Goal: Information Seeking & Learning: Learn about a topic

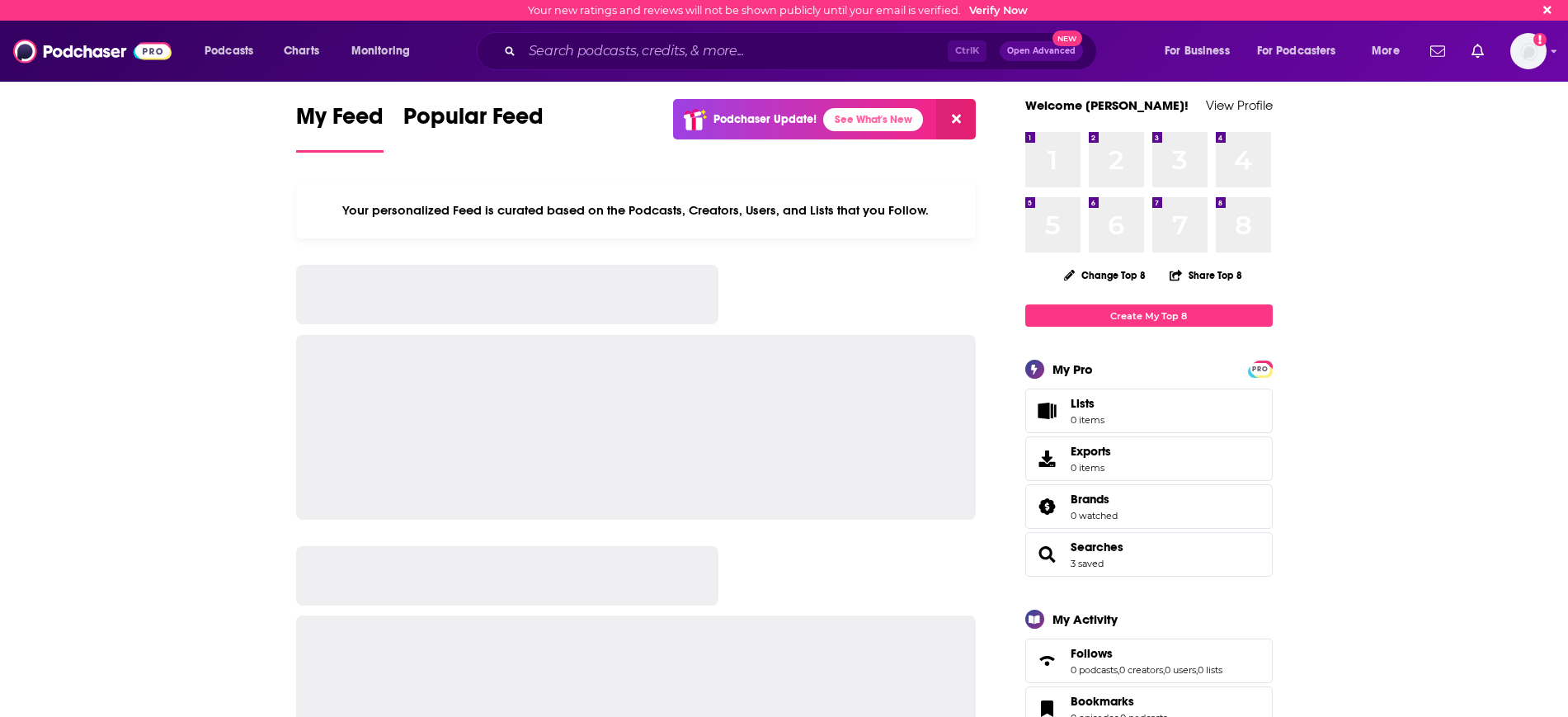
click at [636, 65] on div "Ctrl K Open Advanced New" at bounding box center [786, 52] width 620 height 38
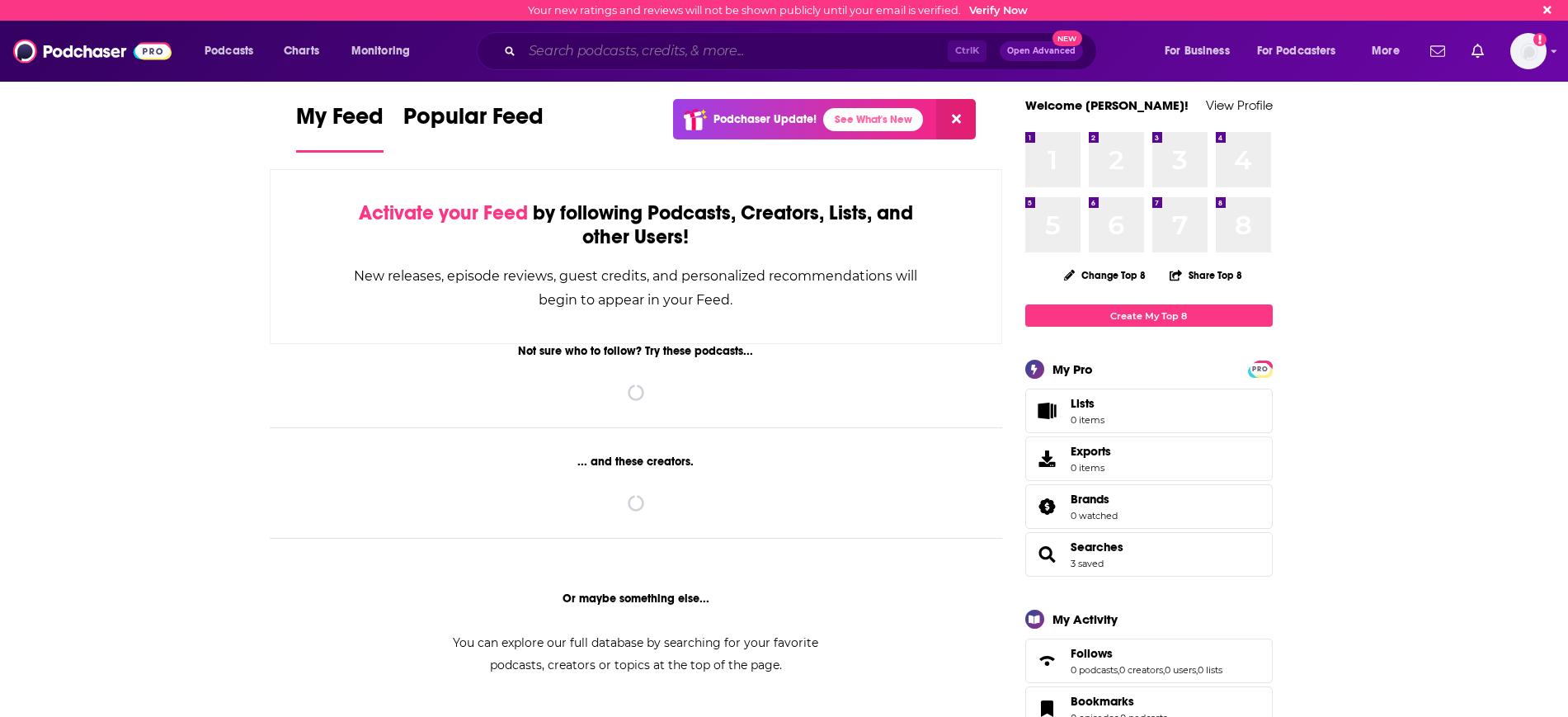
click at [627, 57] on input "Search podcasts, credits, & more..." at bounding box center [735, 52] width 426 height 27
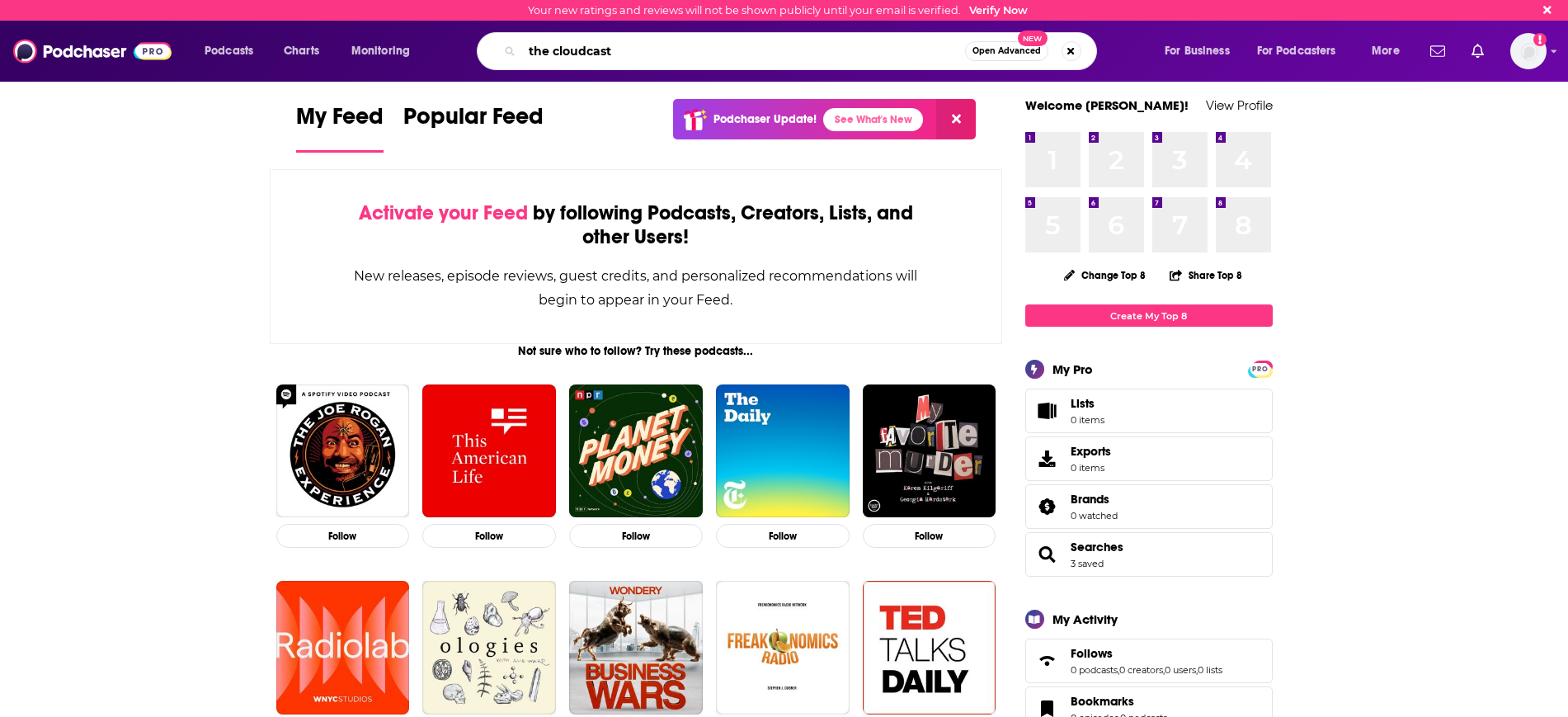
type input "the cloudcast"
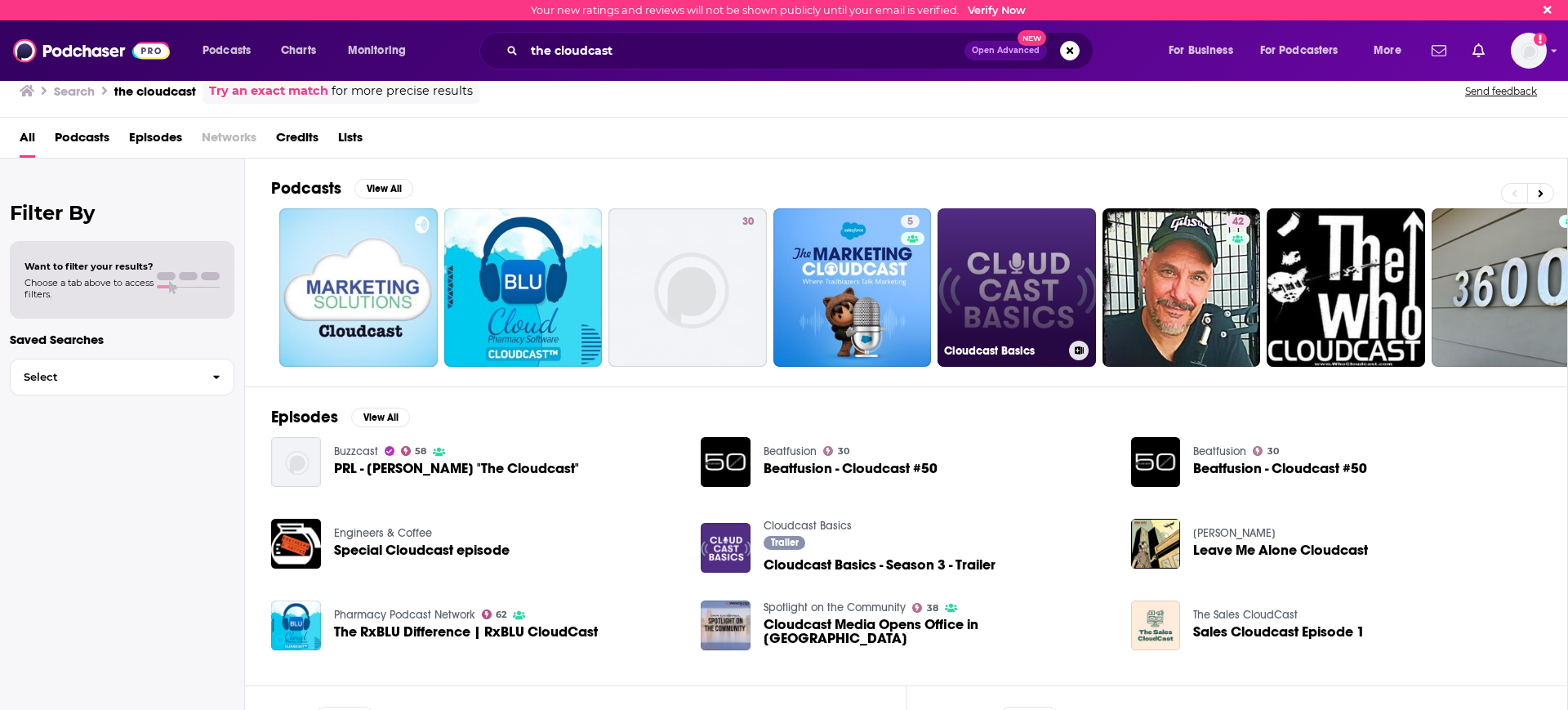
click at [1019, 273] on link "Cloudcast Basics" at bounding box center [1017, 287] width 159 height 159
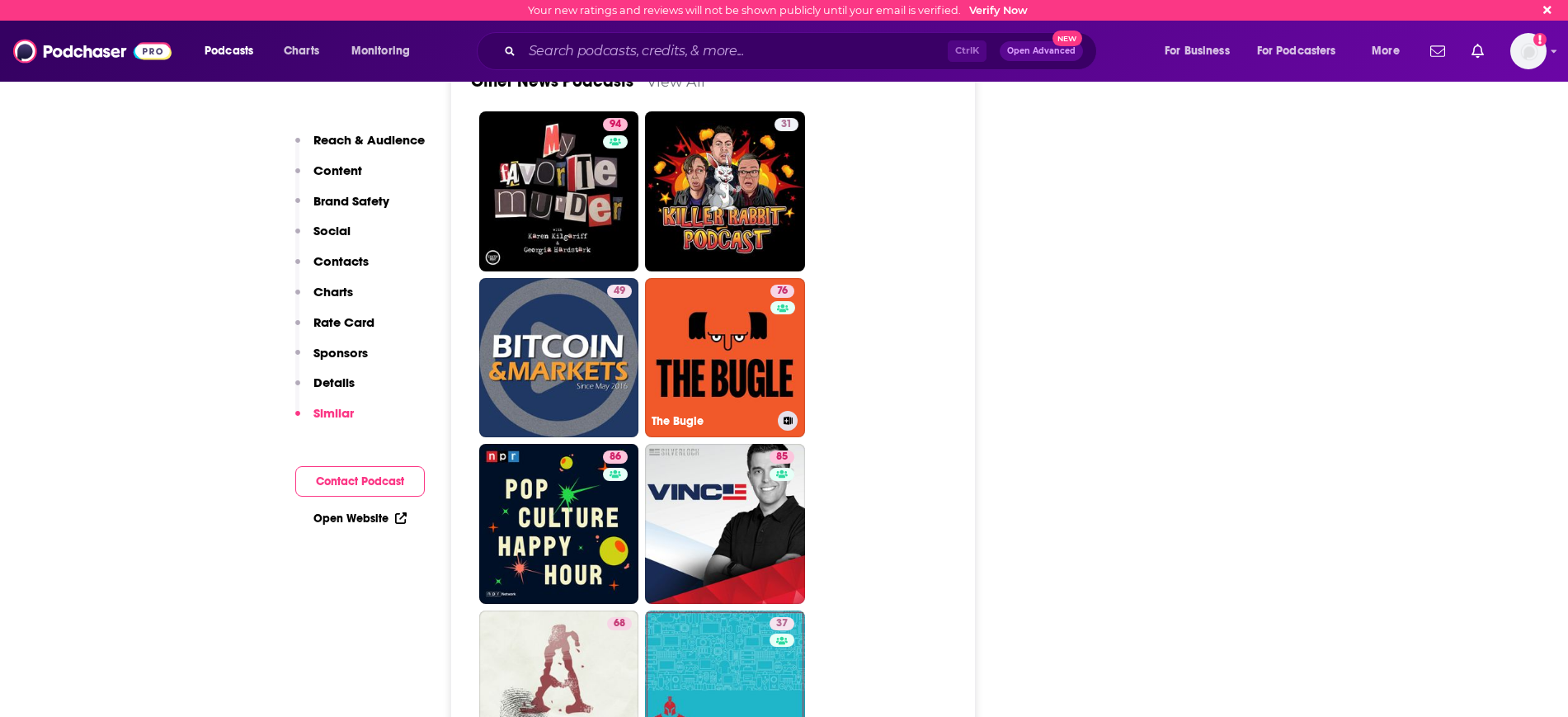
scroll to position [6703, 0]
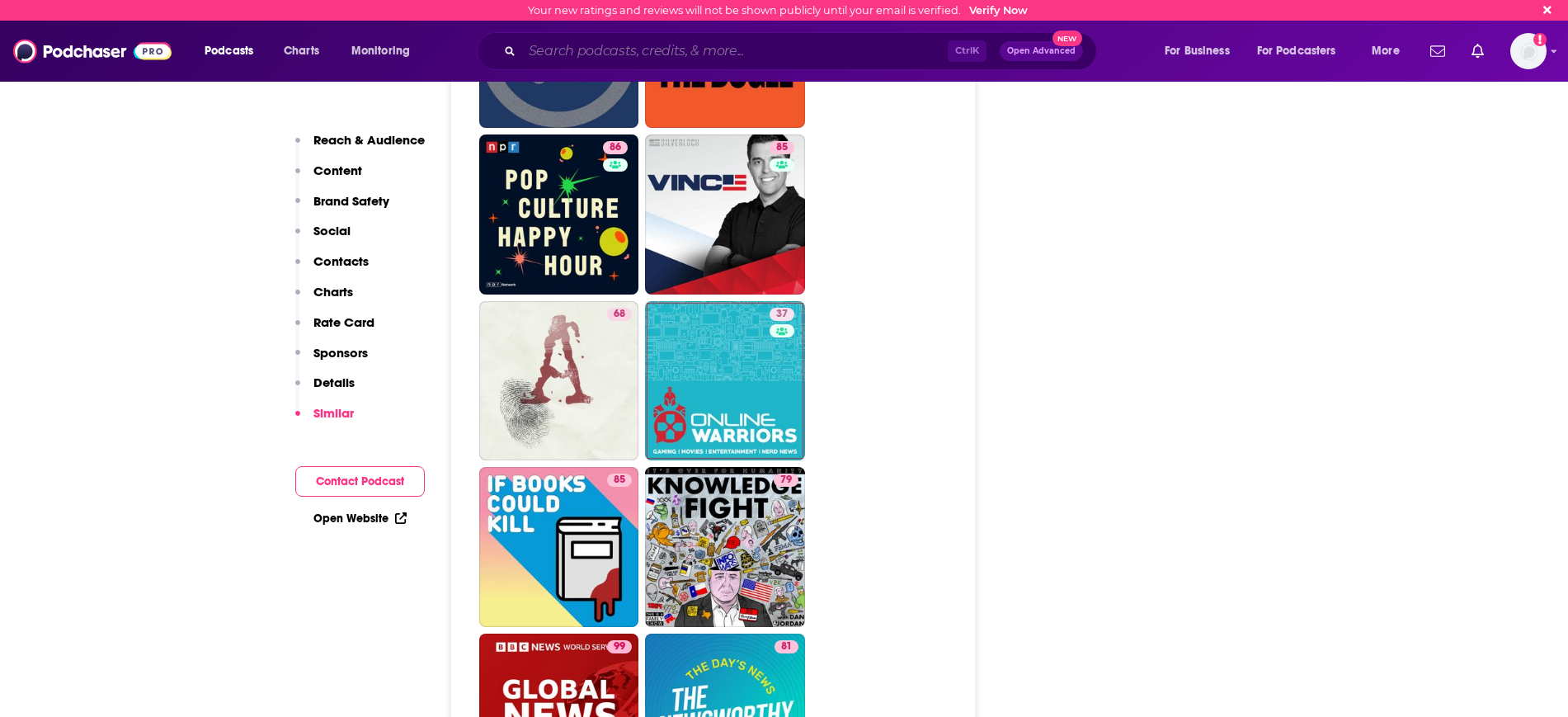
click at [586, 46] on input "Search podcasts, credits, & more..." at bounding box center [735, 52] width 426 height 27
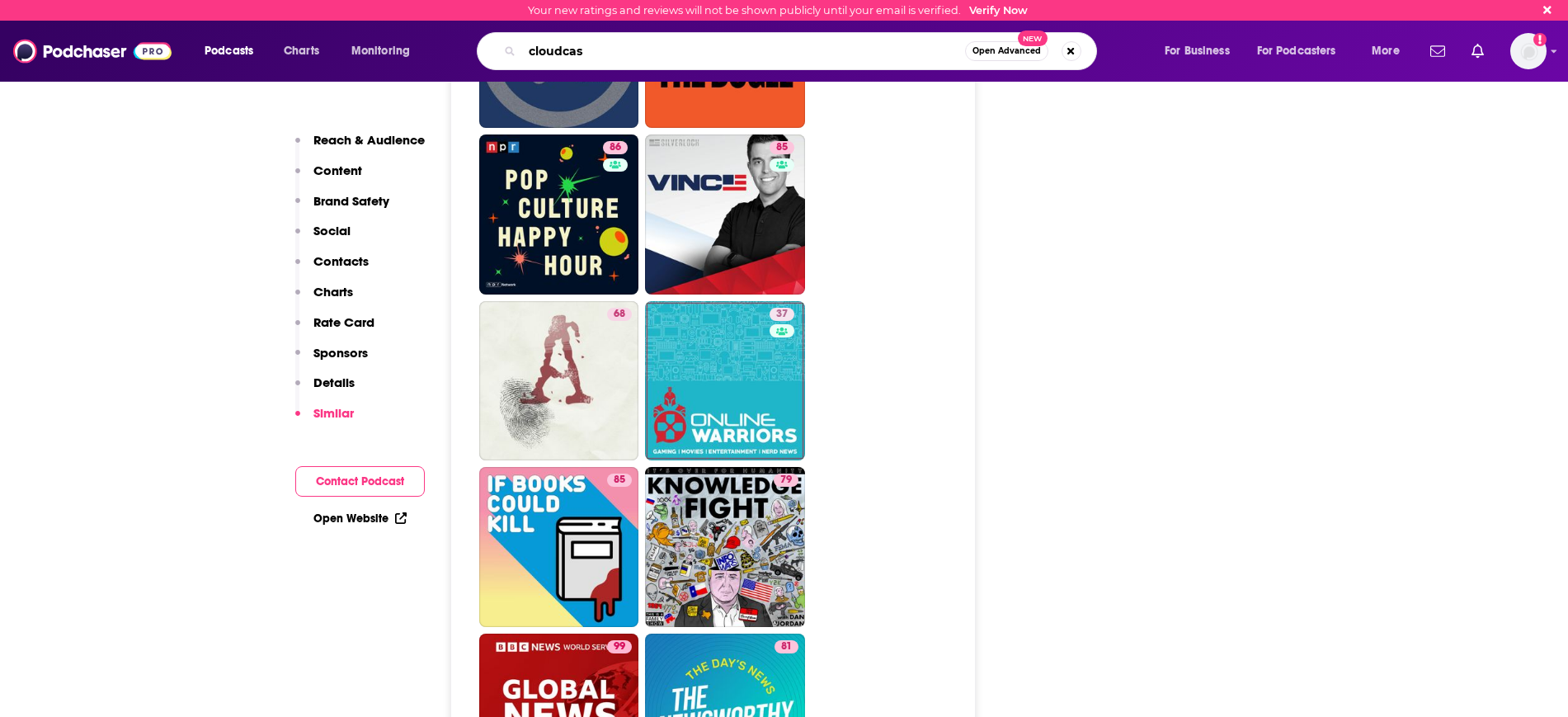
type input "cloudcast"
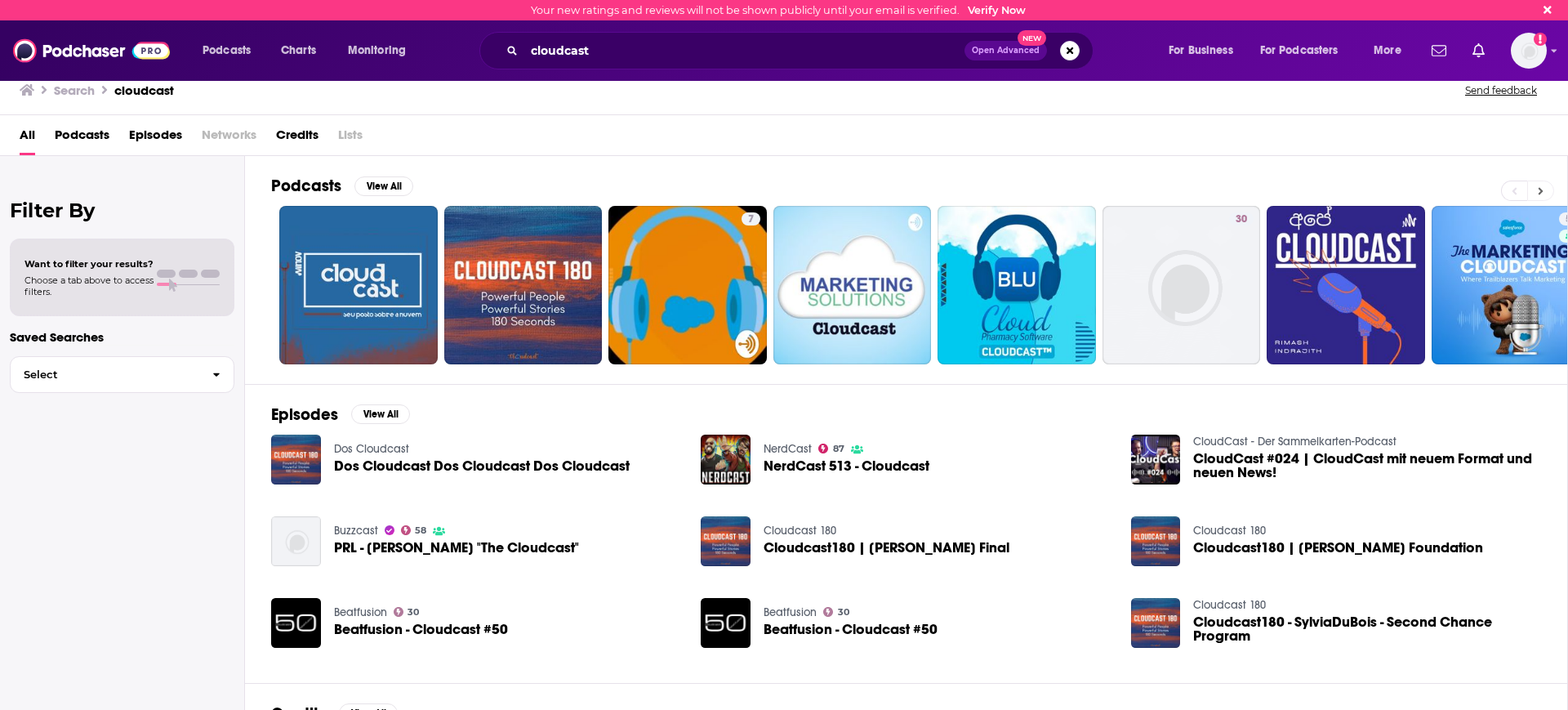
click at [1538, 189] on icon at bounding box center [1541, 191] width 6 height 11
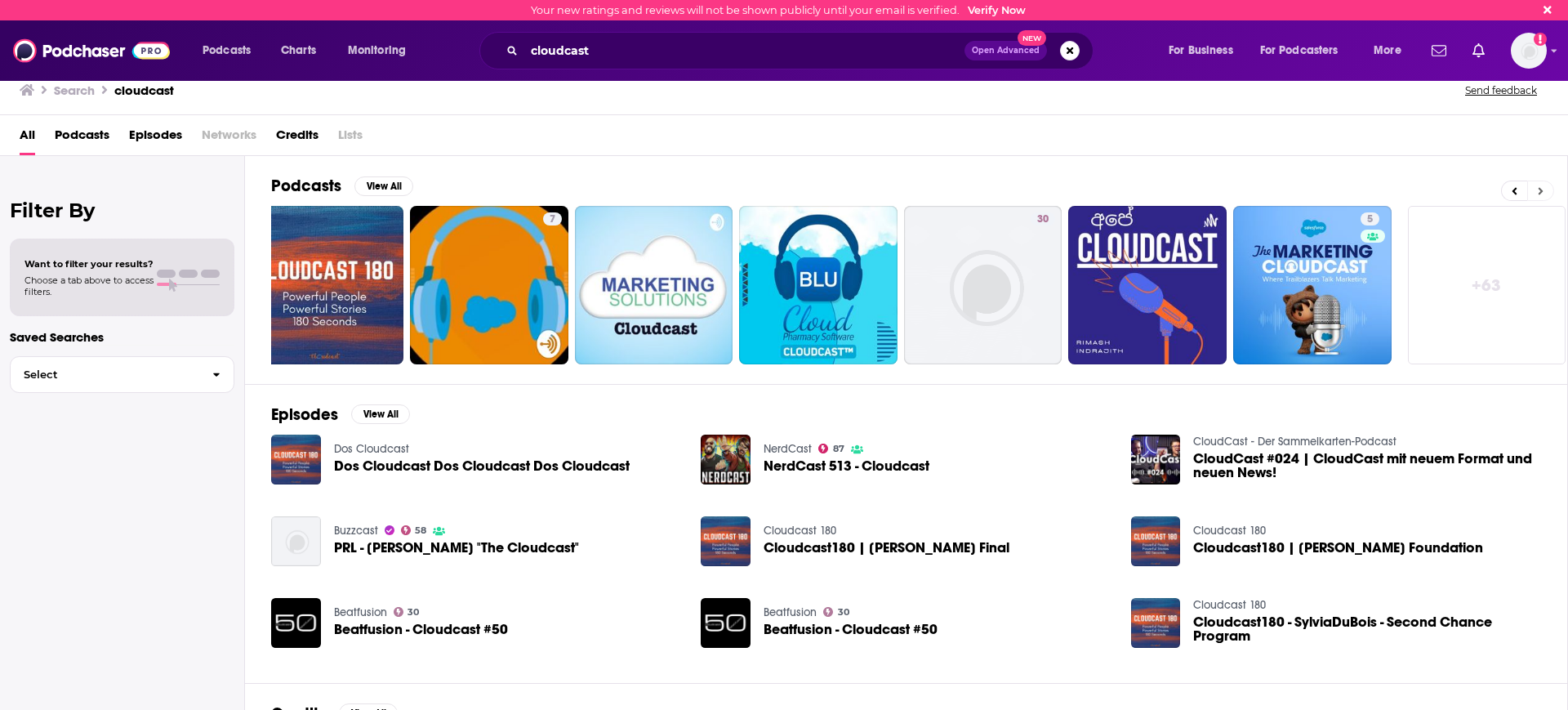
scroll to position [0, 203]
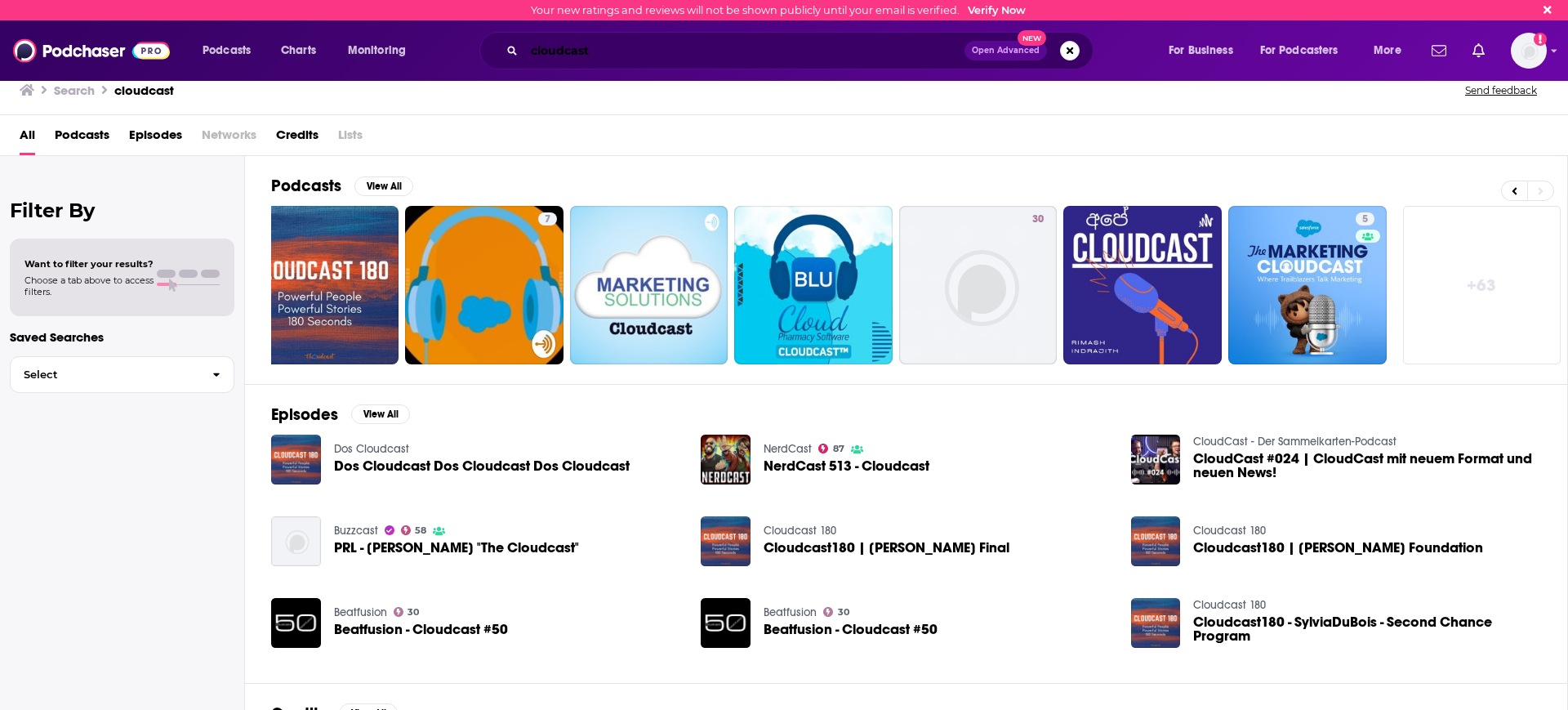
click at [532, 51] on input "cloudcast" at bounding box center [745, 51] width 440 height 26
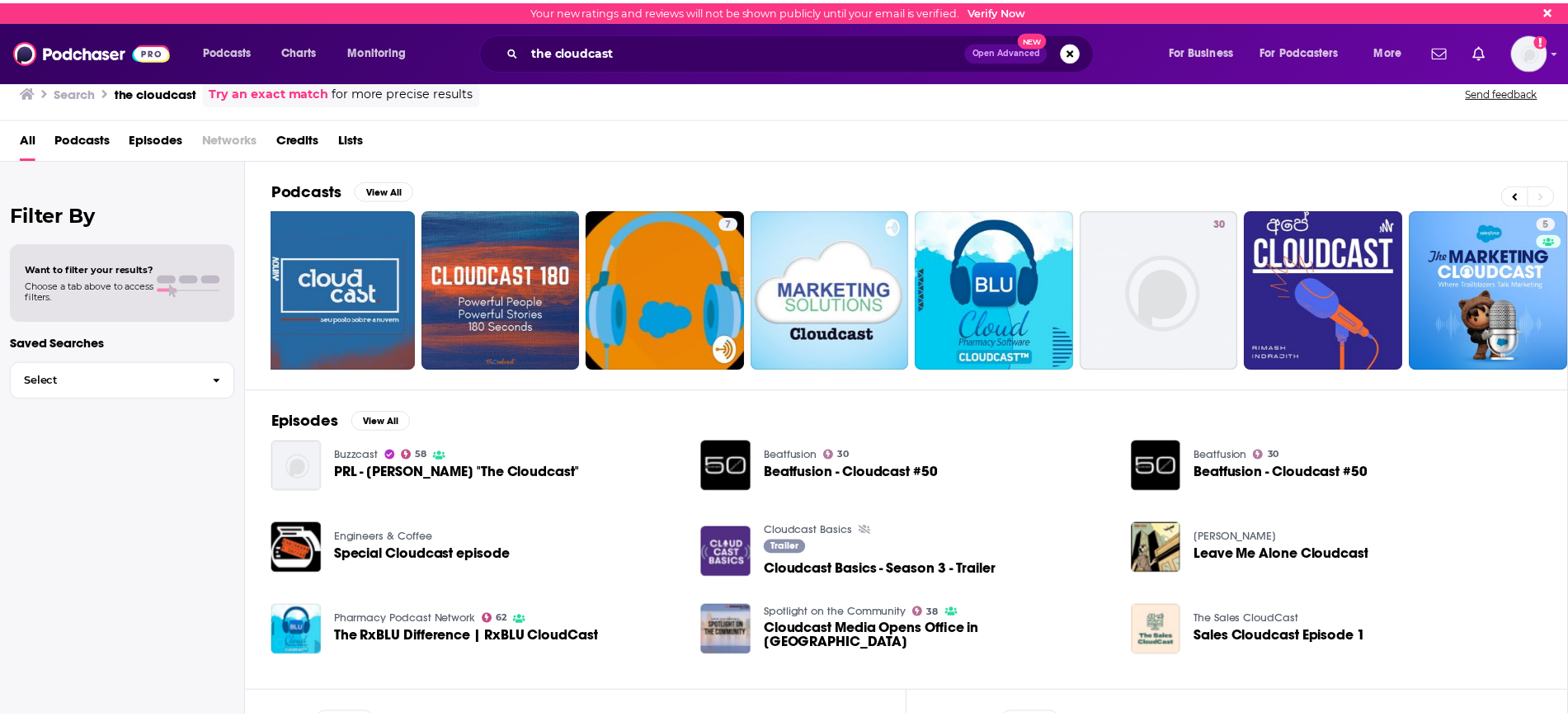
scroll to position [0, 23]
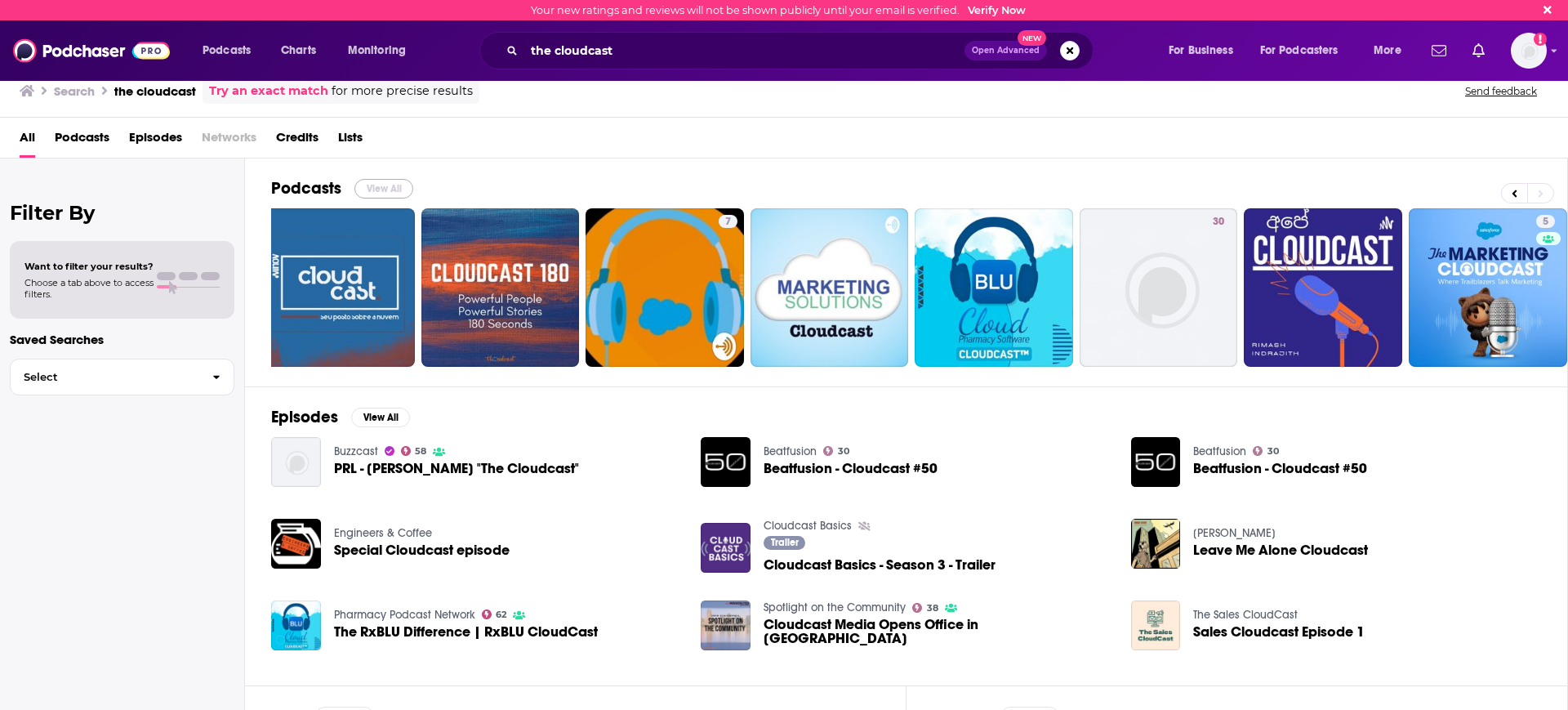
click at [371, 192] on button "View All" at bounding box center [384, 188] width 59 height 20
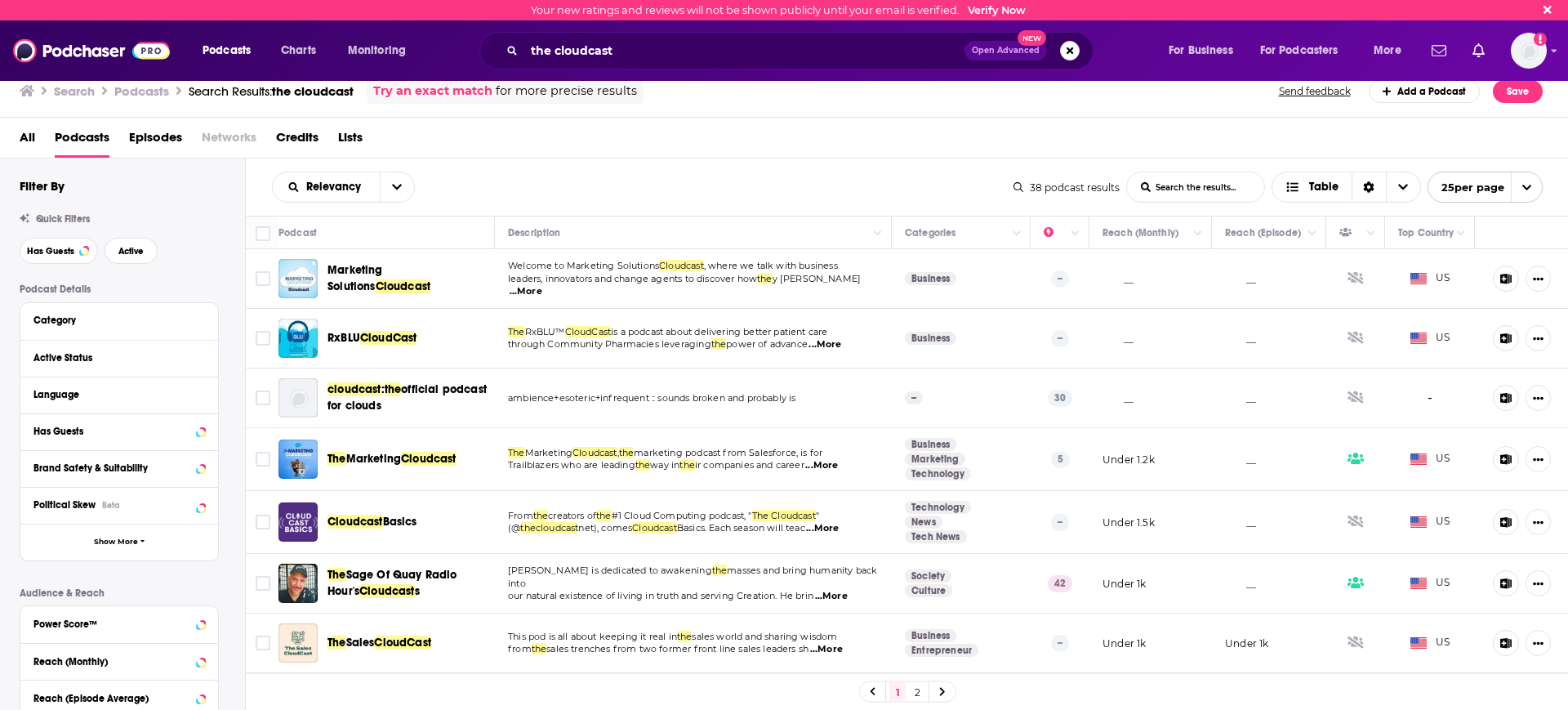
click at [755, 33] on div "the cloudcast Open Advanced New" at bounding box center [786, 51] width 614 height 38
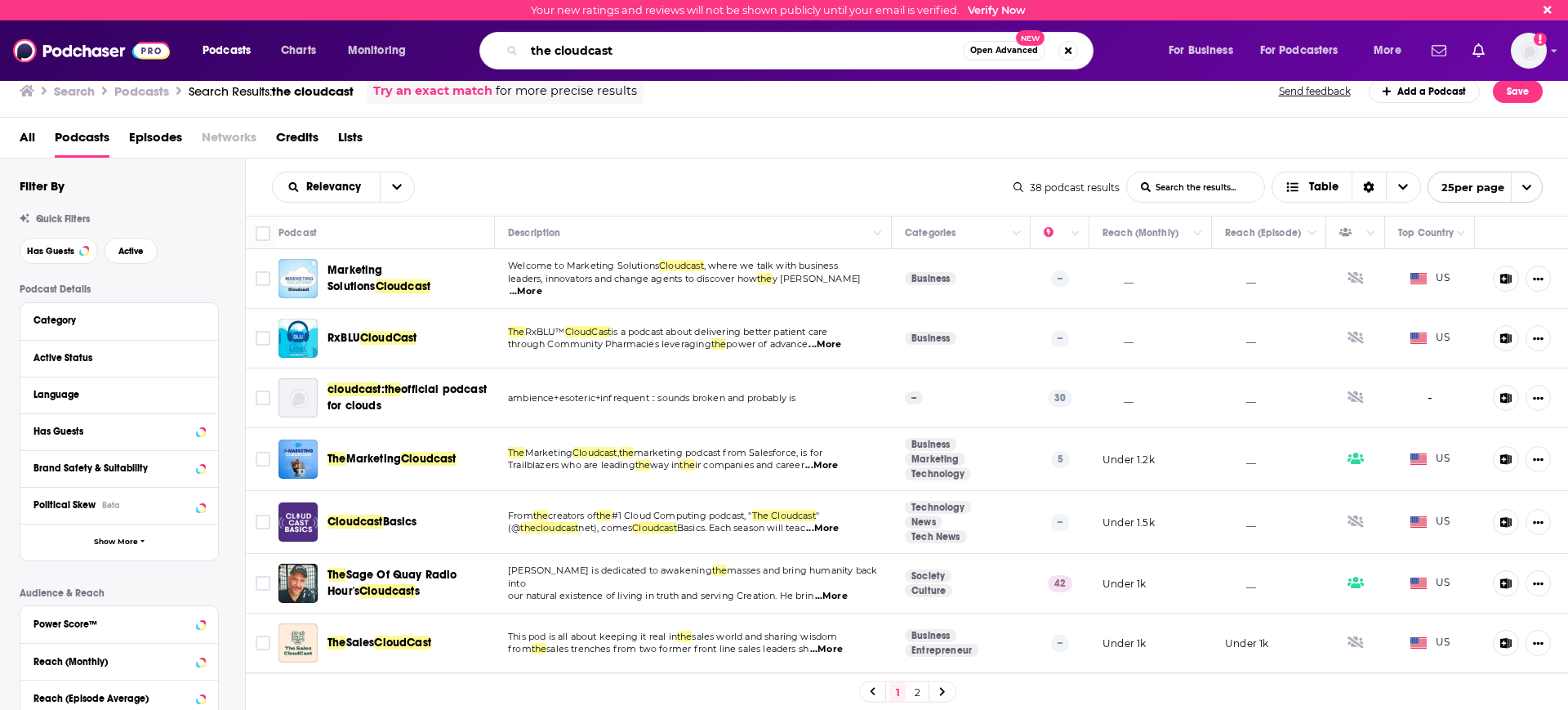
drag, startPoint x: 664, startPoint y: 49, endPoint x: 159, endPoint y: 17, distance: 506.0
click at [159, 17] on div "Your new ratings and reviews will not be shown publicly until your email is ver…" at bounding box center [784, 41] width 1568 height 81
type input "The cloudcast"
click at [991, 47] on span "Open Advanced" at bounding box center [1005, 50] width 68 height 9
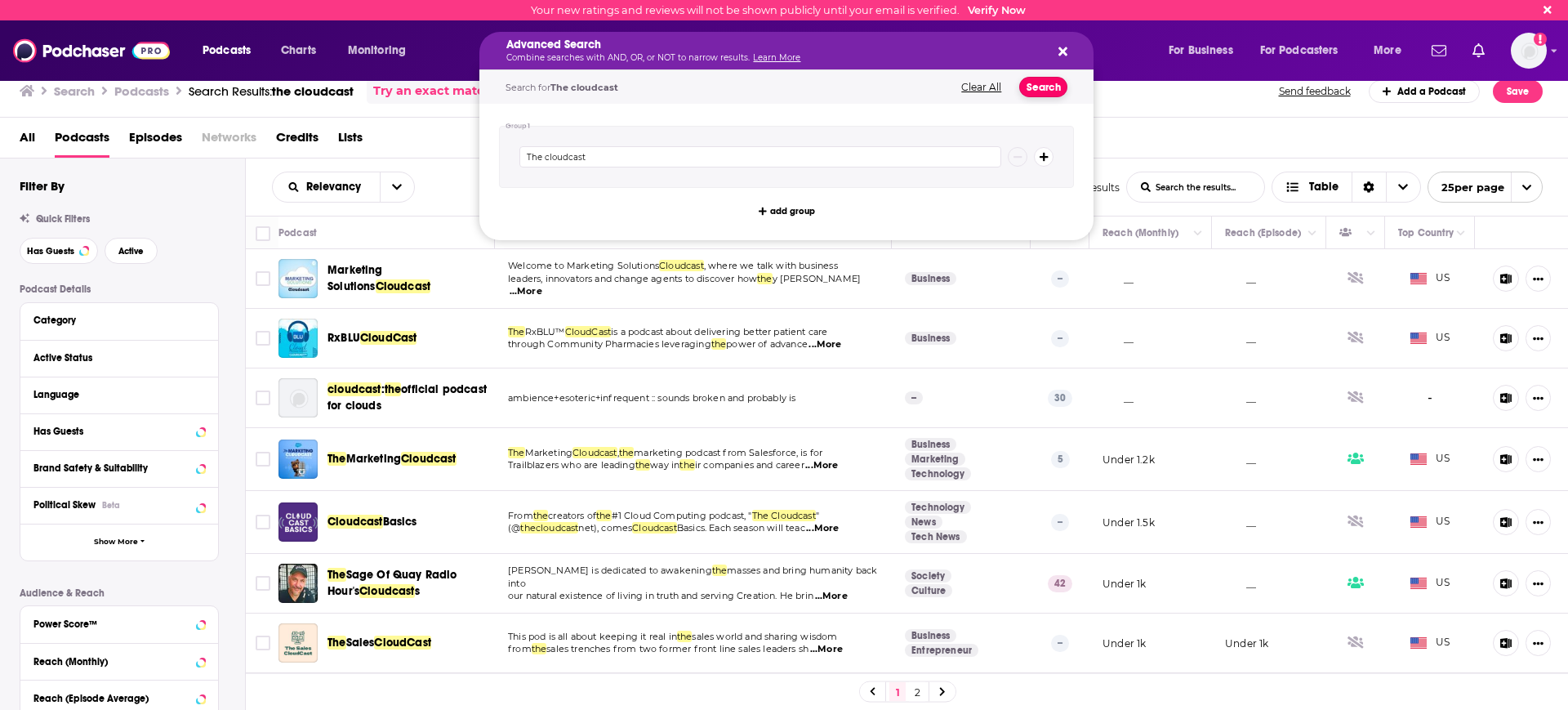
click at [1042, 82] on button "Search" at bounding box center [1042, 87] width 48 height 21
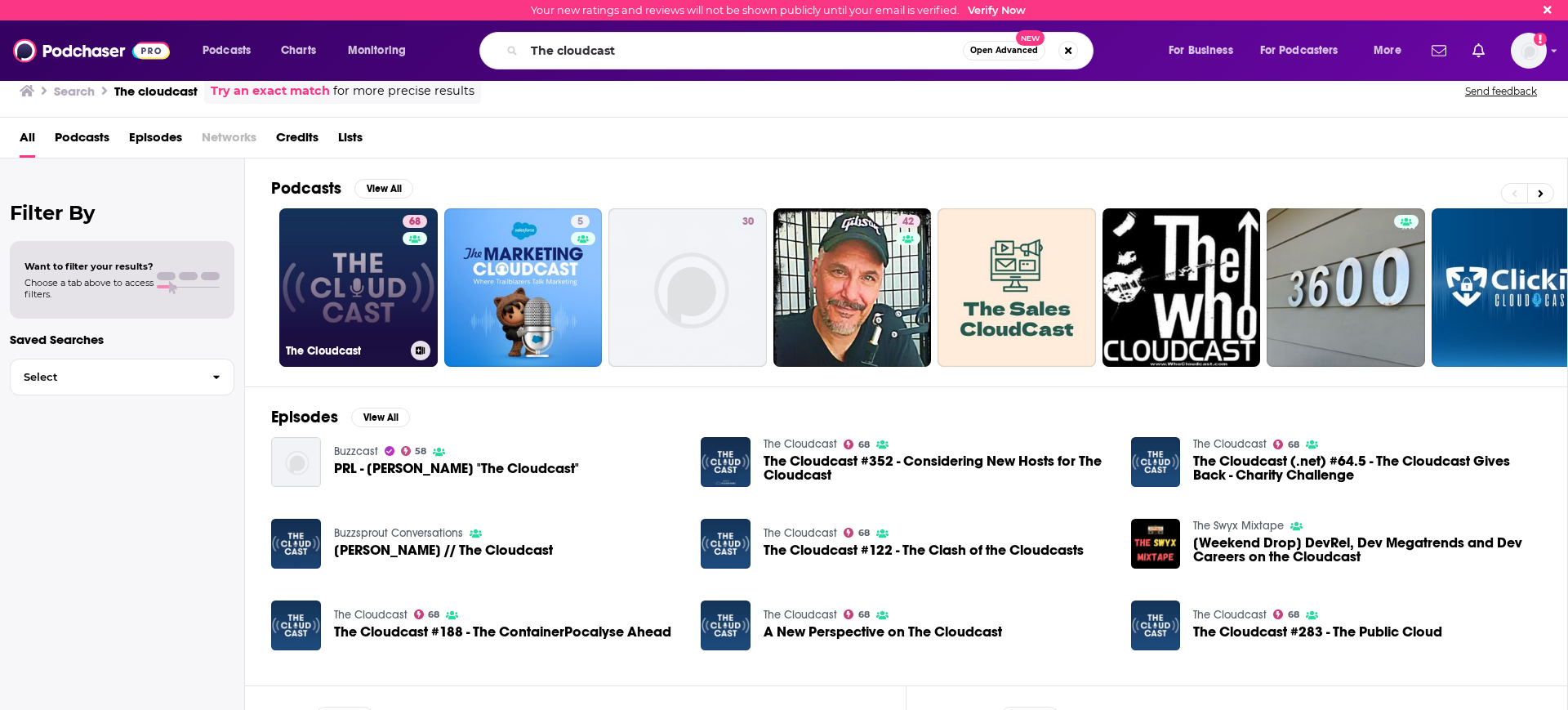
click at [358, 319] on link "68 The Cloudcast" at bounding box center [359, 287] width 159 height 159
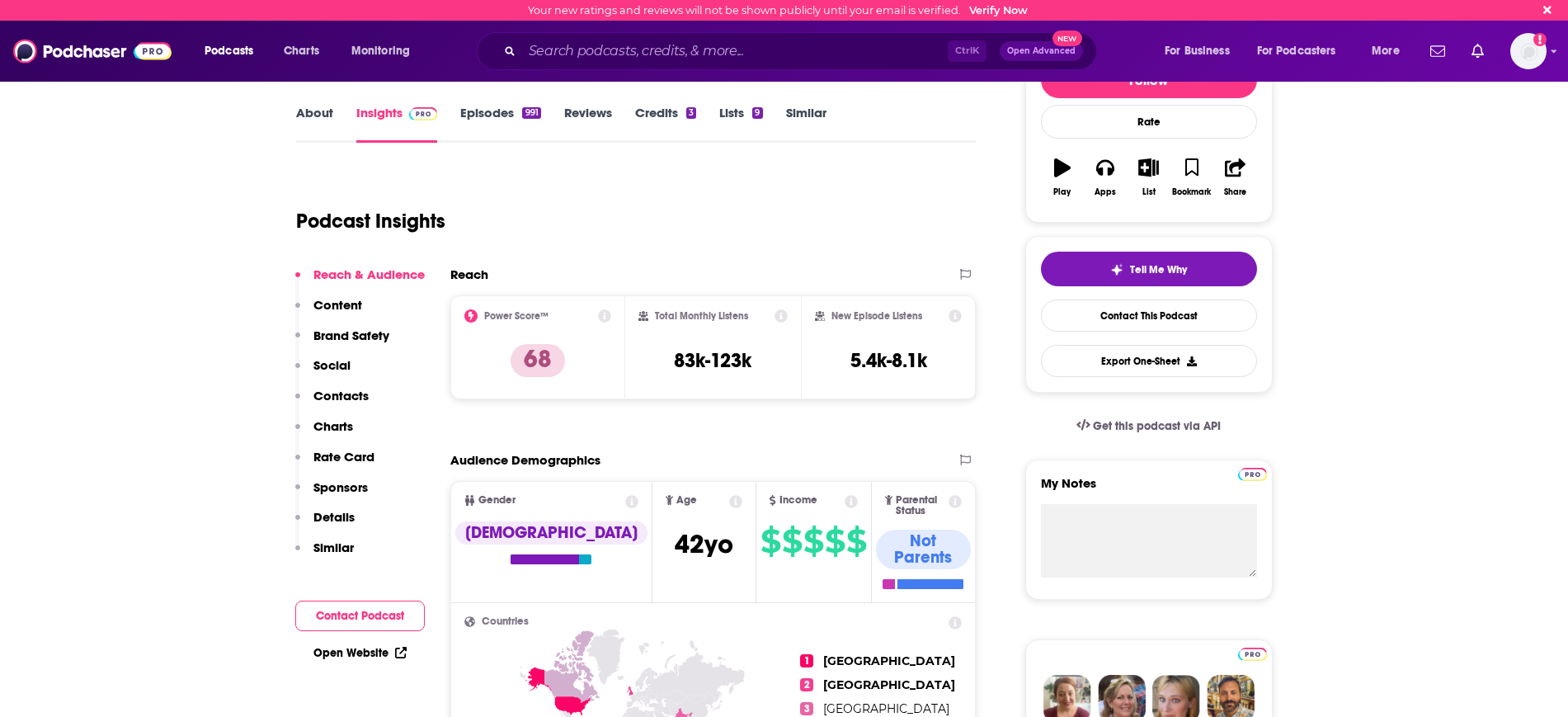
scroll to position [103, 0]
